Goal: Download file/media

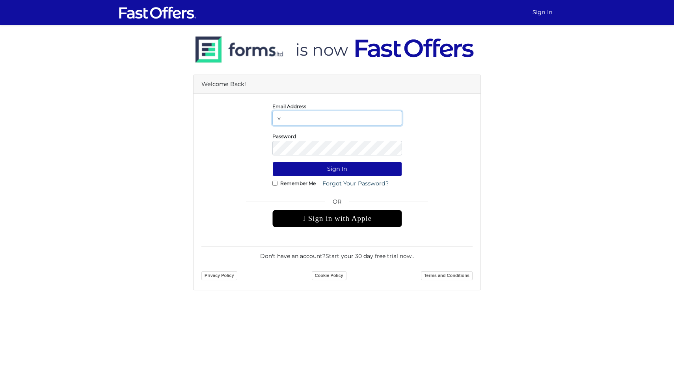
type input "vanessa.elliston@gmail.com"
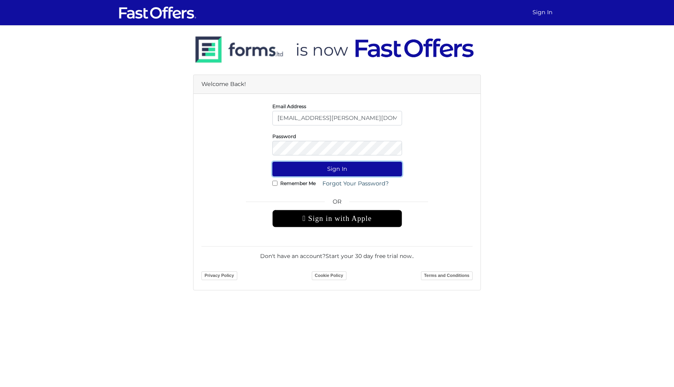
click at [347, 170] on button "Sign In" at bounding box center [337, 169] width 130 height 15
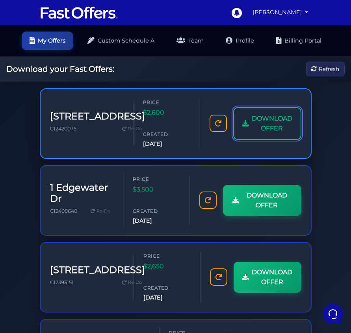
click at [252, 116] on span "DOWNLOAD OFFER" at bounding box center [272, 124] width 41 height 20
